Goal: Information Seeking & Learning: Learn about a topic

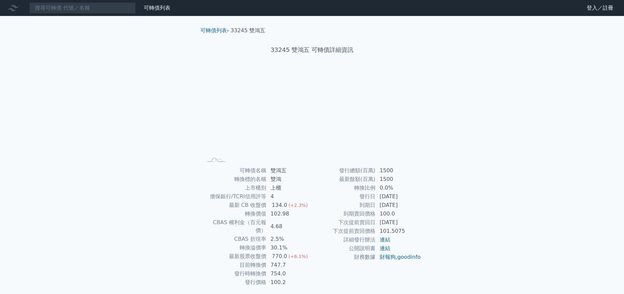
scroll to position [14, 0]
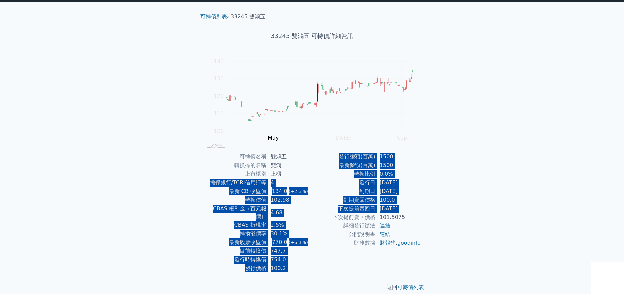
drag, startPoint x: 303, startPoint y: 173, endPoint x: 314, endPoint y: 216, distance: 44.3
click at [314, 216] on div "可轉債名稱 雙鴻五 轉換標的名稱 雙鴻 上市櫃別 上櫃 擔保銀行/TCRI信用評等 4 最新 CB 收盤價 134.0 (+2.3%) 轉換價值 102.98…" at bounding box center [312, 213] width 234 height 121
click at [314, 216] on td "下次提前賣回價格" at bounding box center [344, 217] width 64 height 9
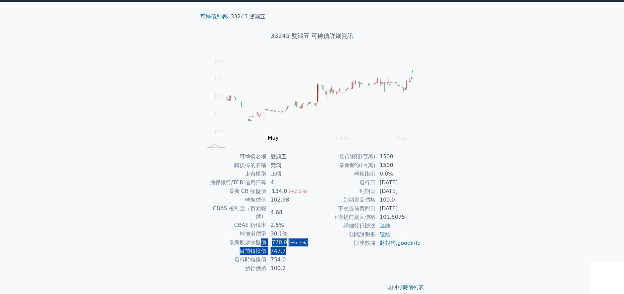
drag, startPoint x: 261, startPoint y: 235, endPoint x: 293, endPoint y: 245, distance: 33.5
click at [293, 245] on tbody "可轉債名稱 雙鴻五 轉換標的名稱 雙鴻 上市櫃別 上櫃 擔保銀行/TCRI信用評等 4 最新 CB 收盤價 134.0 (+2.3%) 轉換價值 102.98…" at bounding box center [257, 213] width 109 height 121
click at [293, 247] on td "747.7" at bounding box center [290, 251] width 46 height 9
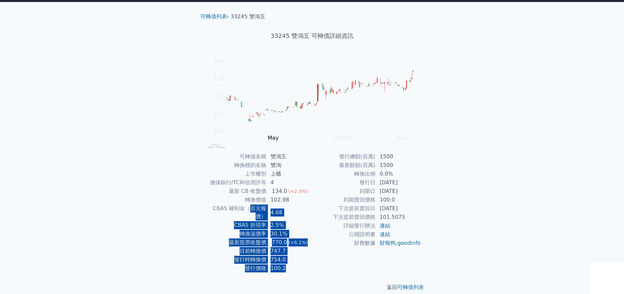
drag, startPoint x: 289, startPoint y: 259, endPoint x: 240, endPoint y: 212, distance: 68.3
click at [240, 212] on tbody "可轉債名稱 雙鴻五 轉換標的名稱 雙鴻 上市櫃別 上櫃 擔保銀行/TCRI信用評等 4 最新 CB 收盤價 134.0 (+2.3%) 轉換價值 102.98…" at bounding box center [257, 213] width 109 height 121
click at [240, 212] on td "CBAS 權利金（百元報價）" at bounding box center [235, 212] width 64 height 17
drag, startPoint x: 237, startPoint y: 194, endPoint x: 286, endPoint y: 259, distance: 81.6
click at [286, 259] on tbody "可轉債名稱 雙鴻五 轉換標的名稱 雙鴻 上市櫃別 上櫃 擔保銀行/TCRI信用評等 4 最新 CB 收盤價 134.0 (+2.3%) 轉換價值 102.98…" at bounding box center [257, 213] width 109 height 121
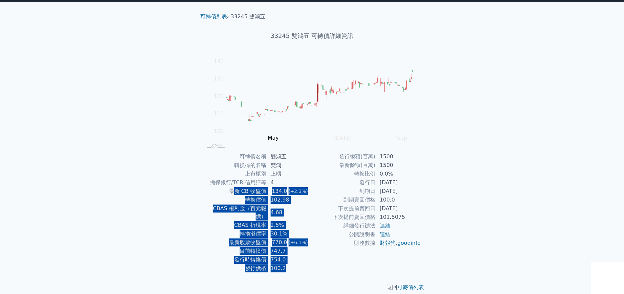
click at [286, 264] on td "100.2" at bounding box center [290, 268] width 46 height 9
